Goal: Information Seeking & Learning: Find specific page/section

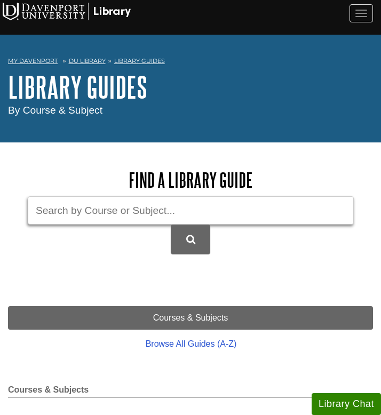
click at [149, 205] on input "Guide Search Terms" at bounding box center [191, 210] width 326 height 28
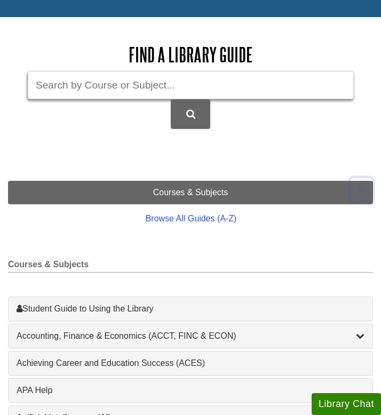
scroll to position [130, 0]
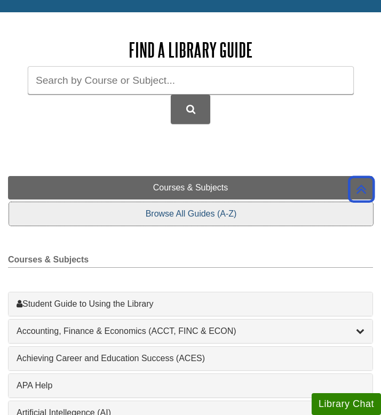
click at [148, 212] on link "Browse All Guides (A-Z)" at bounding box center [191, 213] width 364 height 23
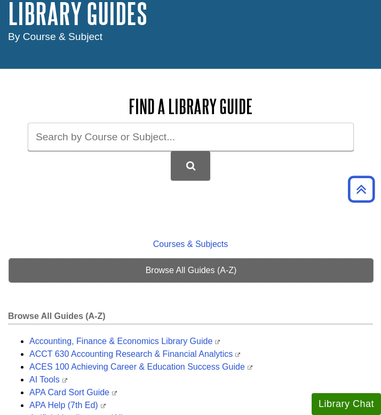
scroll to position [0, 0]
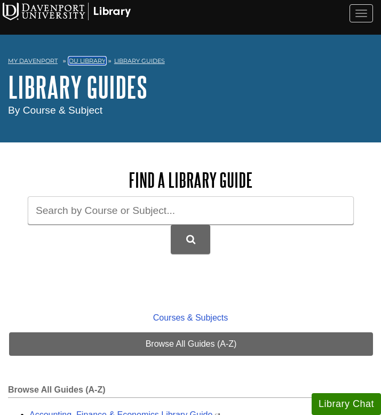
click at [82, 62] on link "DU Library" at bounding box center [87, 60] width 37 height 7
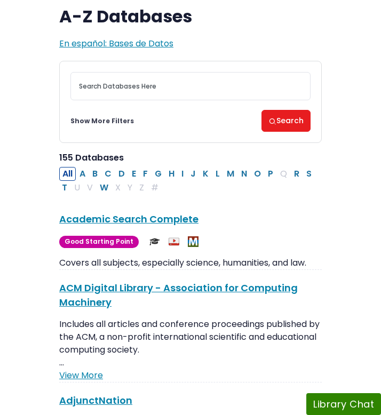
scroll to position [154, 0]
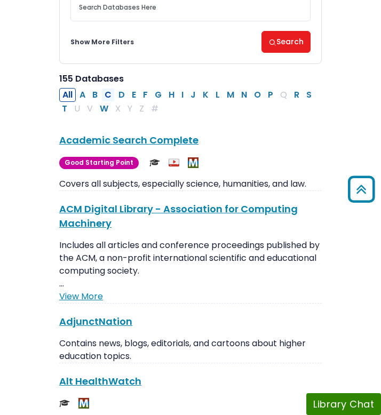
click at [107, 92] on button "C" at bounding box center [107, 95] width 13 height 14
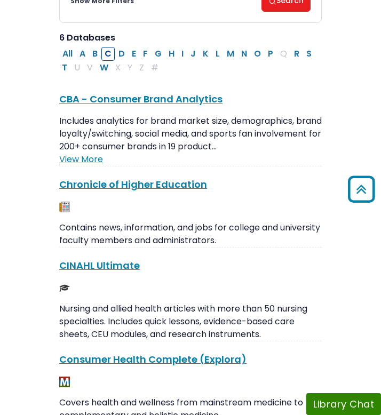
scroll to position [196, 0]
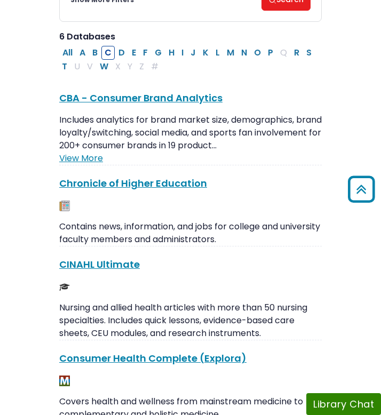
click at [100, 272] on div "CINAHL Ultimate This link opens in a new window Nursing and allied health artic…" at bounding box center [190, 298] width 263 height 83
click at [99, 265] on link "CINAHL Ultimate This link opens in a new window" at bounding box center [99, 264] width 81 height 13
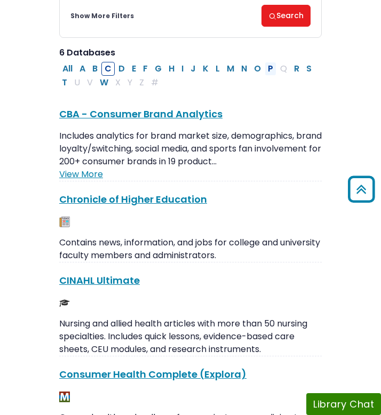
click at [267, 69] on button "P" at bounding box center [271, 69] width 12 height 14
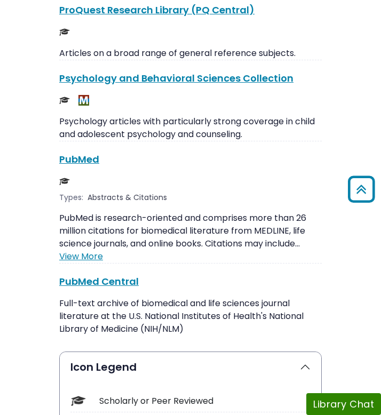
scroll to position [2441, 0]
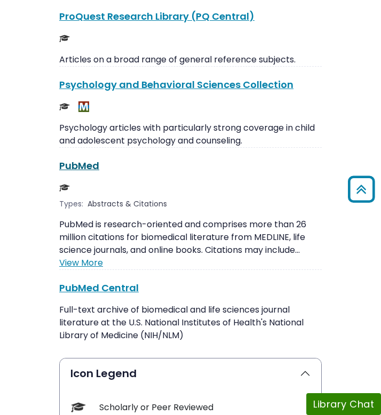
click at [83, 159] on link "PubMed This link opens in a new window" at bounding box center [79, 165] width 40 height 13
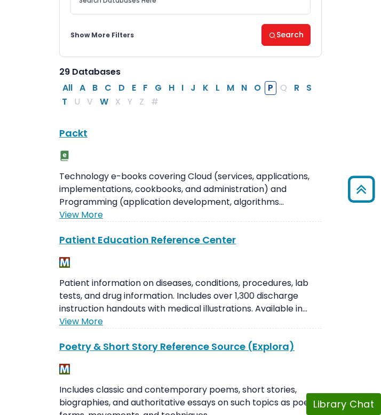
scroll to position [0, 0]
